Goal: Transaction & Acquisition: Purchase product/service

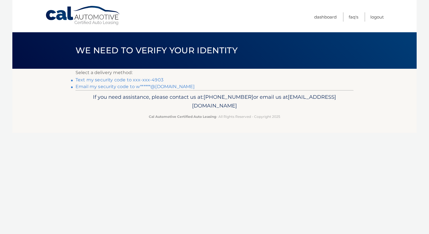
click at [122, 80] on link "Text my security code to xxx-xxx-4903" at bounding box center [119, 79] width 88 height 5
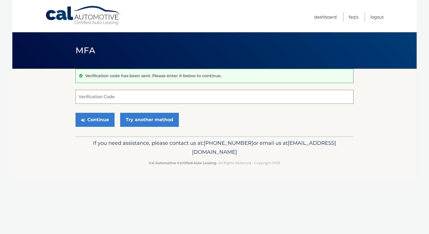
click at [108, 98] on input "Verification Code" at bounding box center [214, 97] width 278 height 14
type input "678491"
click at [99, 117] on button "Continue" at bounding box center [94, 120] width 39 height 14
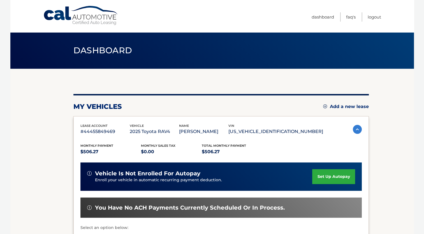
click at [48, 132] on section "my vehicles Add a new lease lease account #44455849469 vehicle 2025 Toyota RAV4…" at bounding box center [212, 183] width 404 height 229
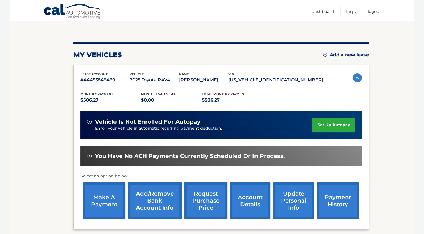
scroll to position [49, 0]
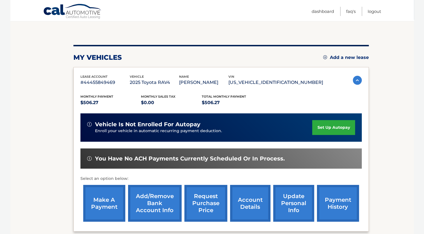
click at [97, 205] on link "make a payment" at bounding box center [104, 203] width 42 height 37
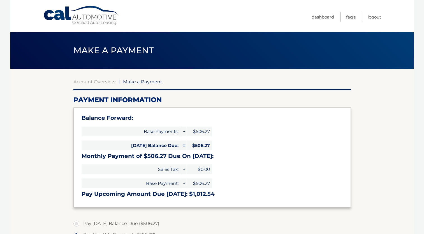
select select "ZDIwN2U3ZmMtZWU1My00OGNhLTgzMmEtOTcwNGI3ODBkYTU2"
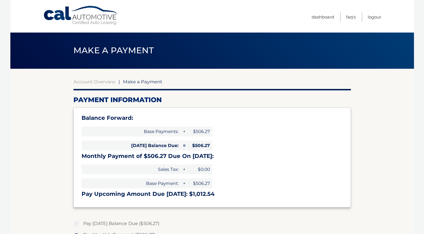
click at [54, 163] on section "Account Overview | Make a Payment Payment Information Balance Forward: Base Pay…" at bounding box center [212, 225] width 404 height 313
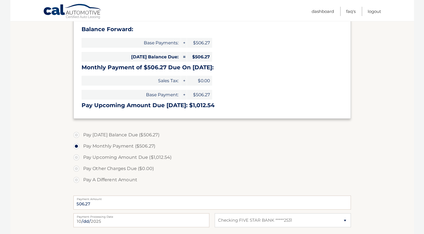
scroll to position [90, 0]
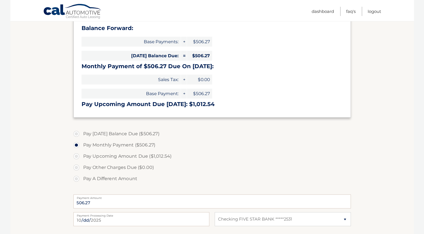
click at [58, 201] on section "Account Overview | Make a Payment Payment Information Balance Forward: Base Pay…" at bounding box center [212, 135] width 404 height 313
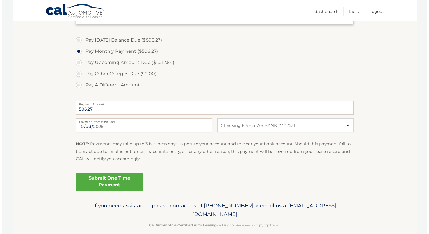
scroll to position [190, 0]
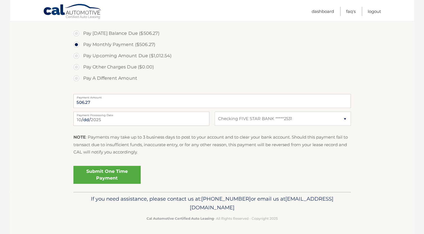
click at [99, 171] on link "Submit One Time Payment" at bounding box center [106, 175] width 67 height 18
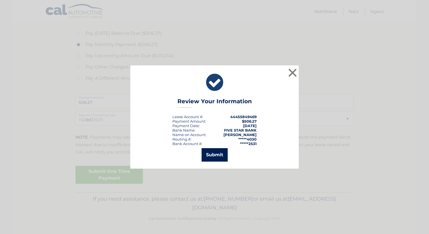
click at [211, 159] on button "Submit" at bounding box center [214, 154] width 26 height 13
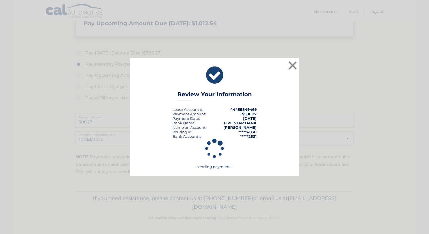
scroll to position [170, 0]
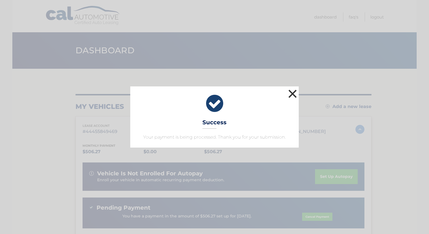
click at [291, 93] on button "×" at bounding box center [292, 93] width 11 height 11
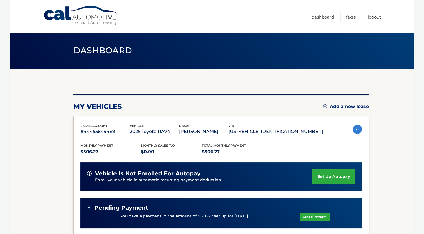
click at [291, 93] on div "my vehicles Add a new lease lease account #44455849469 vehicle 2025 Toyota RAV4…" at bounding box center [221, 188] width 296 height 239
click at [387, 124] on section "my vehicles Add a new lease lease account #44455849469 vehicle 2025 Toyota RAV4…" at bounding box center [212, 188] width 404 height 239
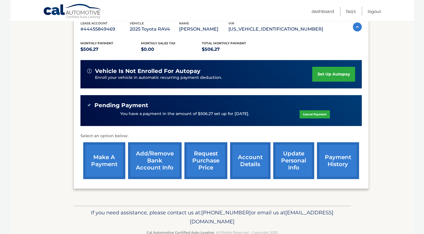
scroll to position [116, 0]
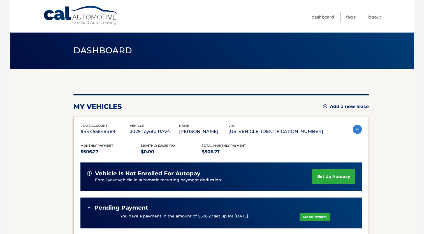
click at [54, 143] on section "my vehicles Add a new lease lease account #44455849469 vehicle 2025 Toyota RAV4…" at bounding box center [212, 188] width 404 height 239
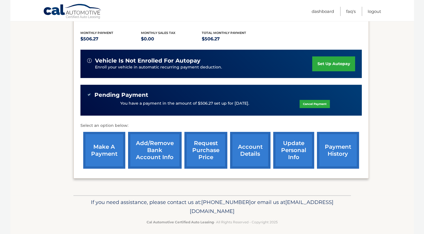
scroll to position [116, 0]
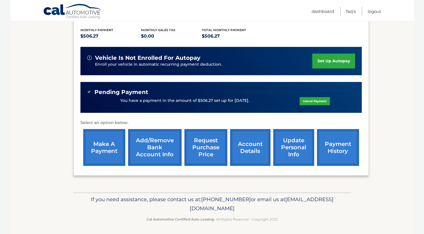
click at [327, 151] on link "payment history" at bounding box center [338, 147] width 42 height 37
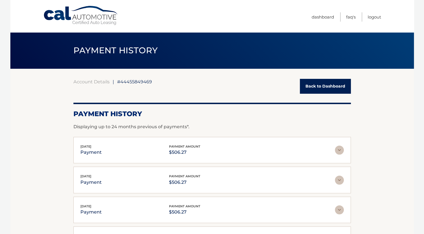
click at [46, 148] on section "Account Details | #44455849469 Back to Dashboard Payment History Displaying up …" at bounding box center [212, 197] width 404 height 257
click at [325, 89] on link "Back to Dashboard" at bounding box center [325, 86] width 51 height 15
